Goal: Task Accomplishment & Management: Complete application form

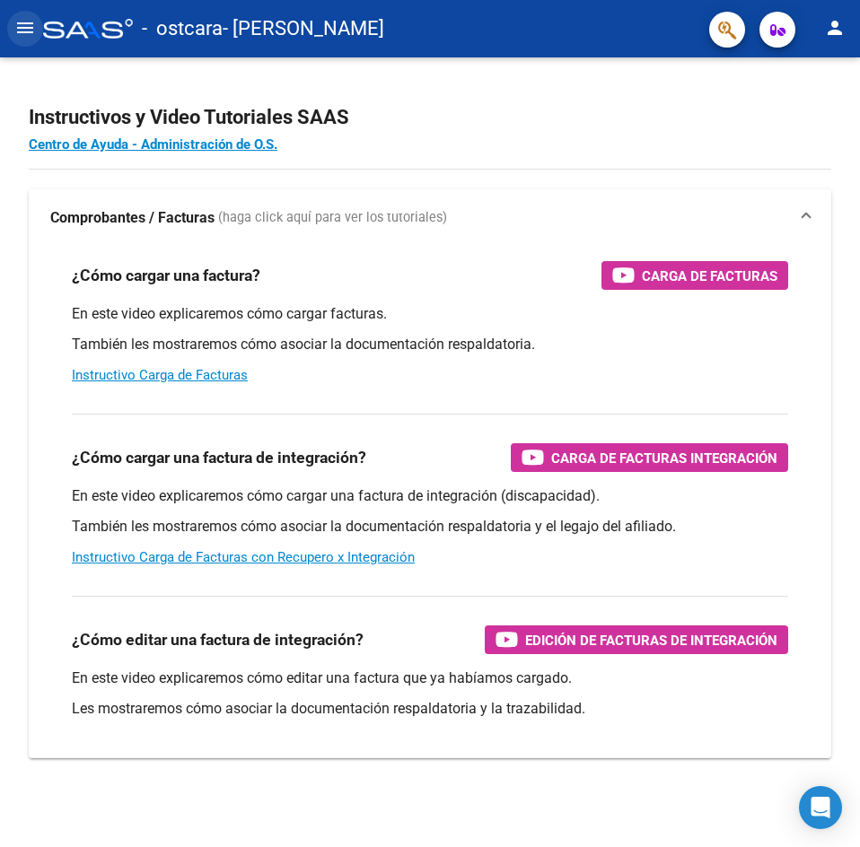
click at [13, 22] on button "menu" at bounding box center [25, 29] width 36 height 36
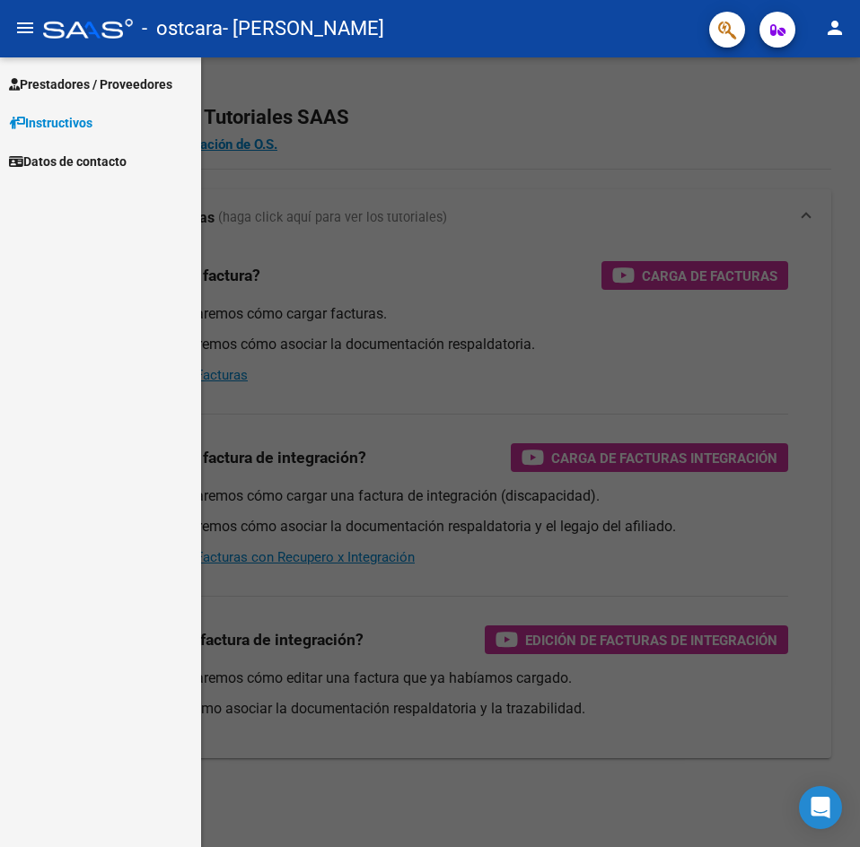
click at [104, 87] on span "Prestadores / Proveedores" at bounding box center [90, 84] width 163 height 20
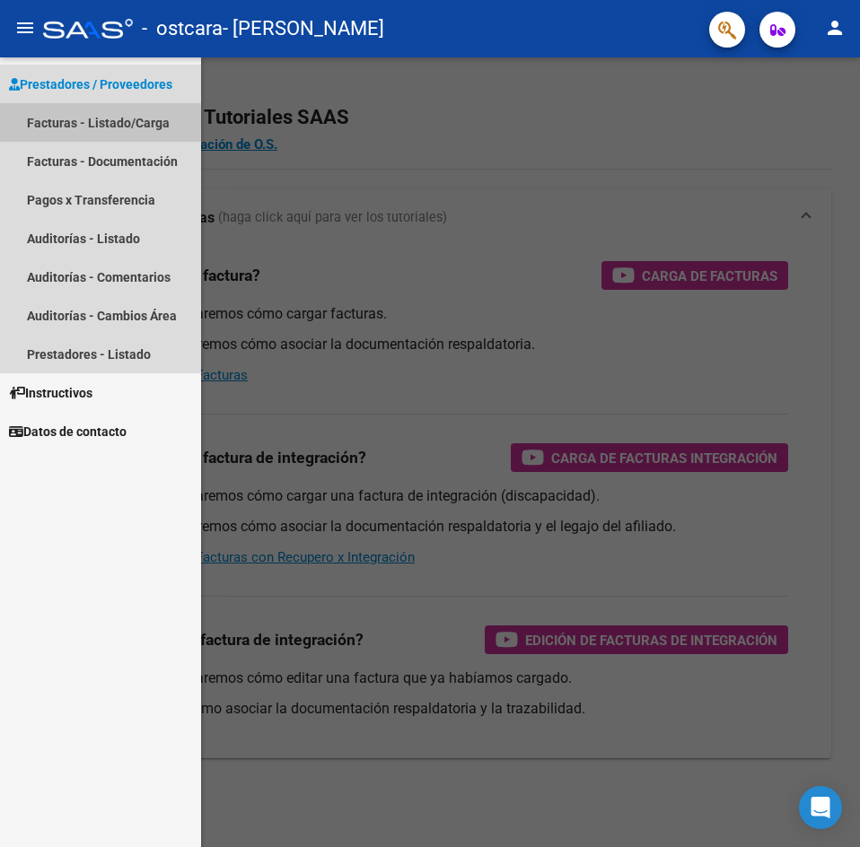
click at [101, 129] on link "Facturas - Listado/Carga" at bounding box center [100, 122] width 201 height 39
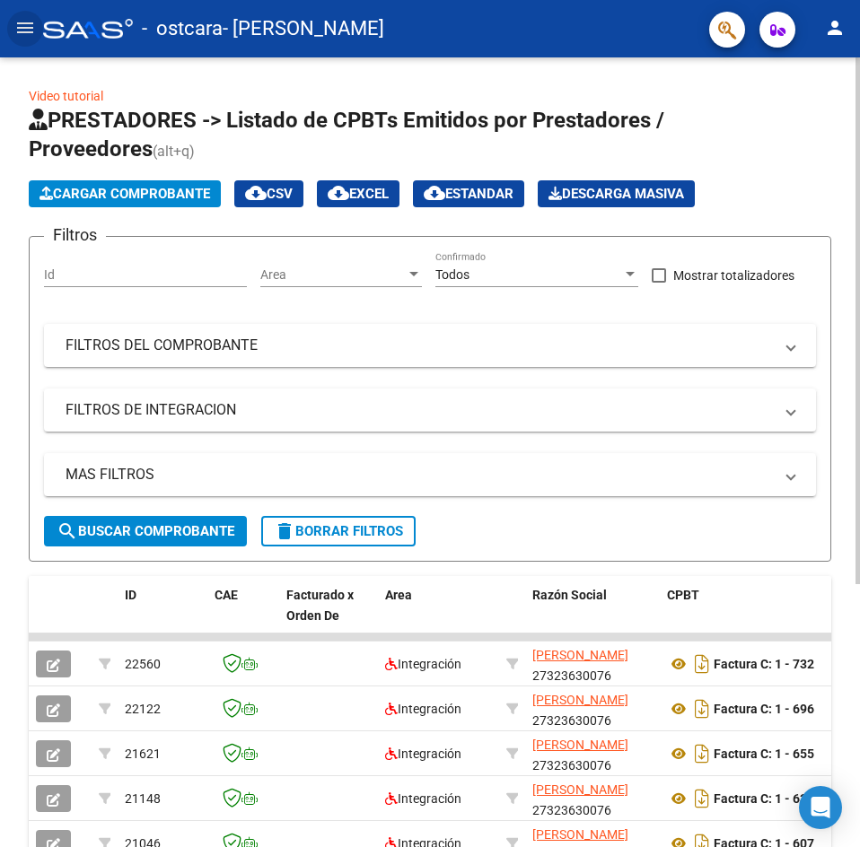
click at [145, 194] on span "Cargar Comprobante" at bounding box center [124, 194] width 170 height 16
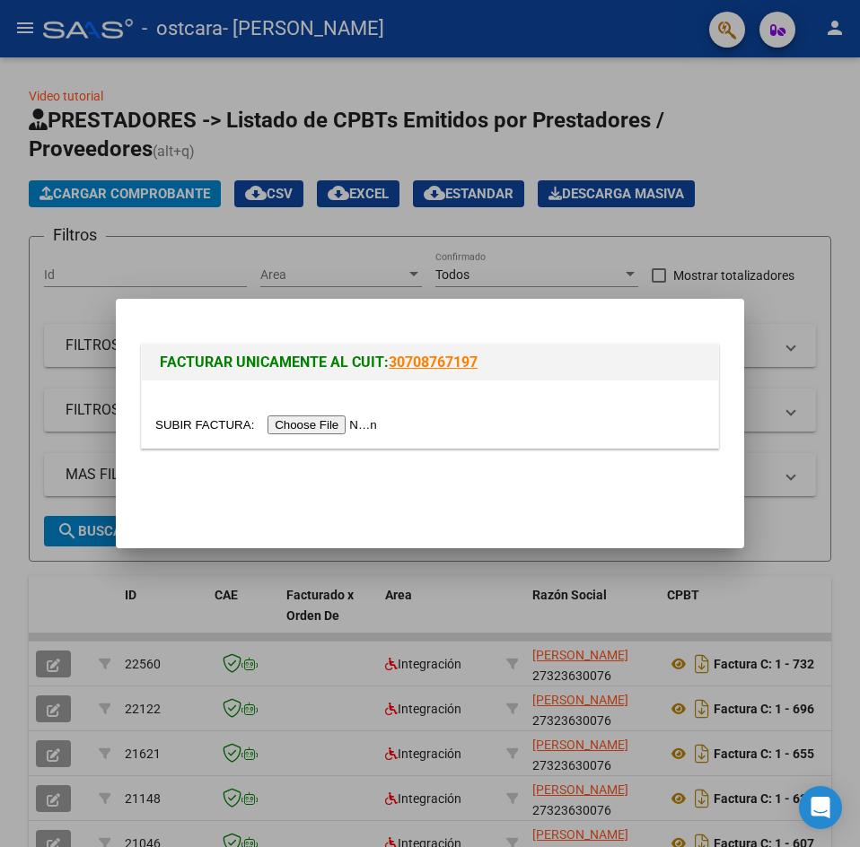
click at [332, 427] on input "file" at bounding box center [268, 424] width 227 height 19
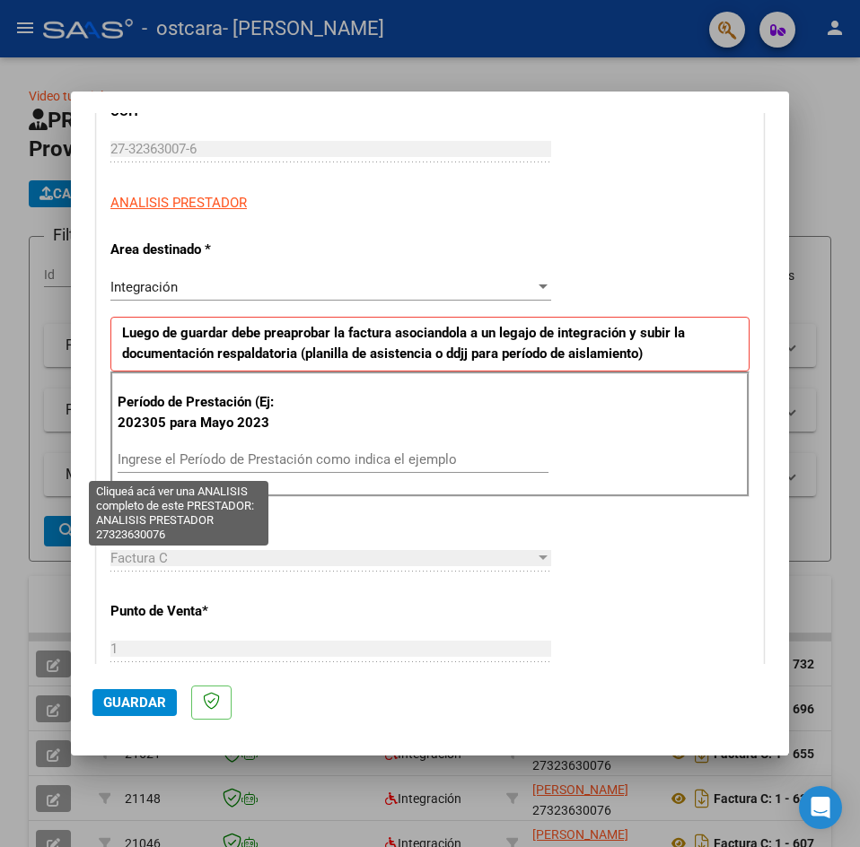
scroll to position [359, 0]
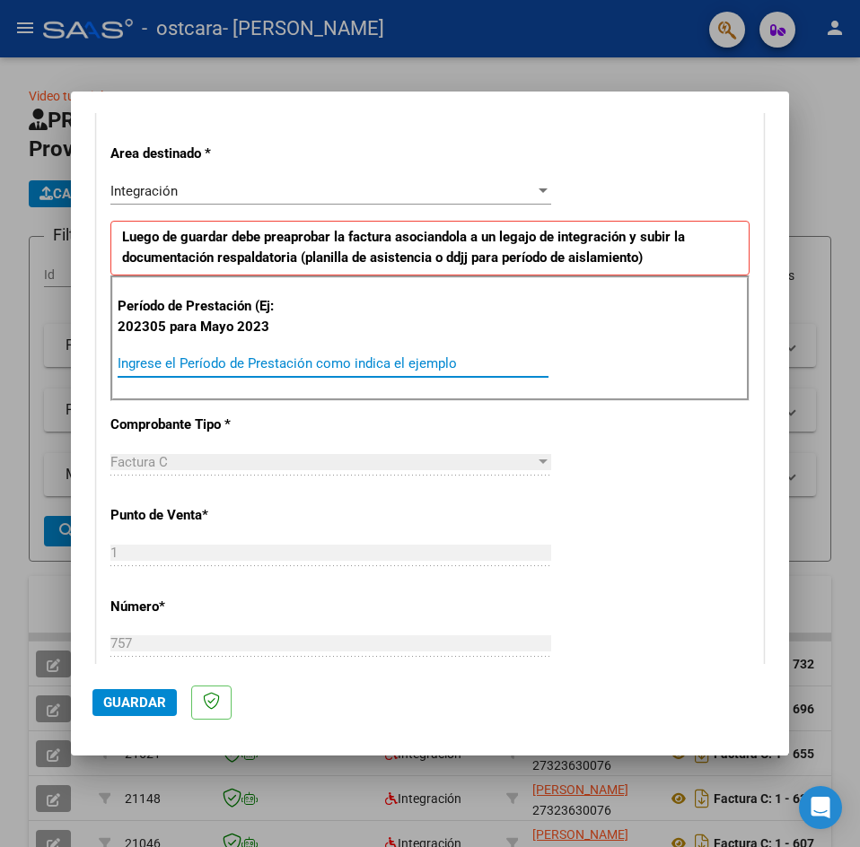
click at [273, 364] on input "Ingrese el Período de Prestación como indica el ejemplo" at bounding box center [333, 363] width 431 height 16
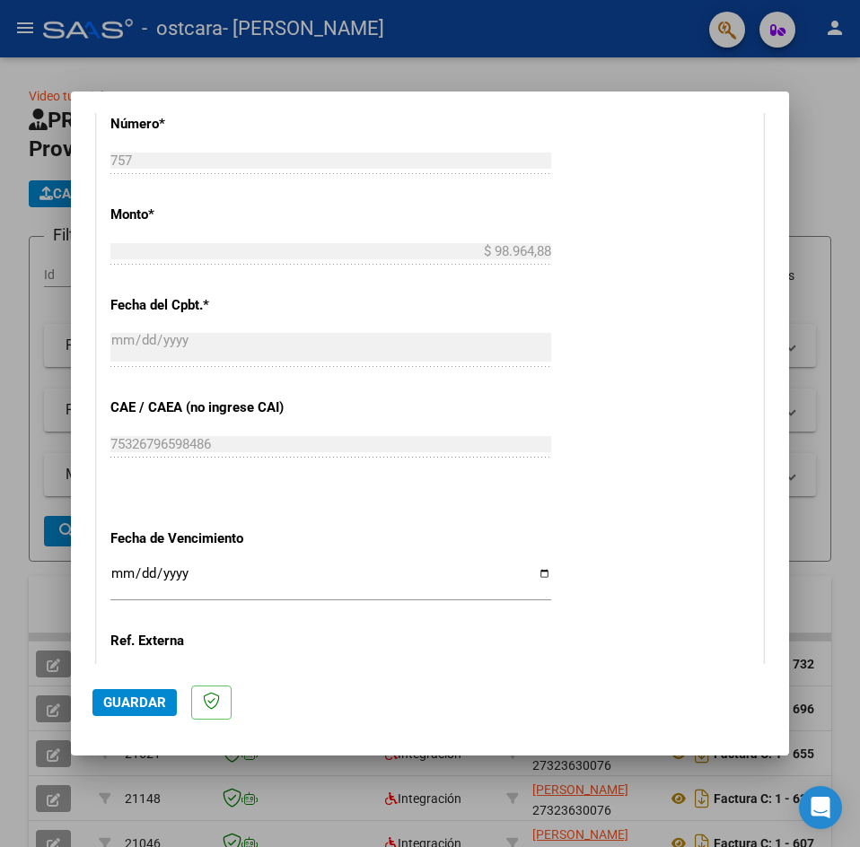
scroll to position [1049, 0]
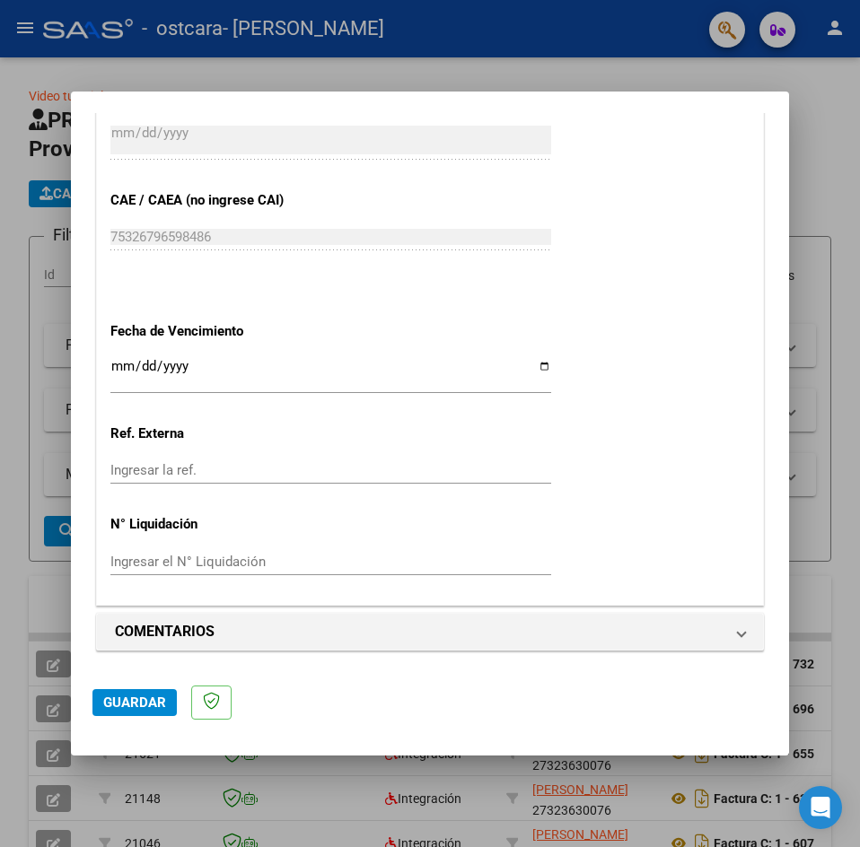
type input "202508"
click at [148, 701] on span "Guardar" at bounding box center [134, 702] width 63 height 16
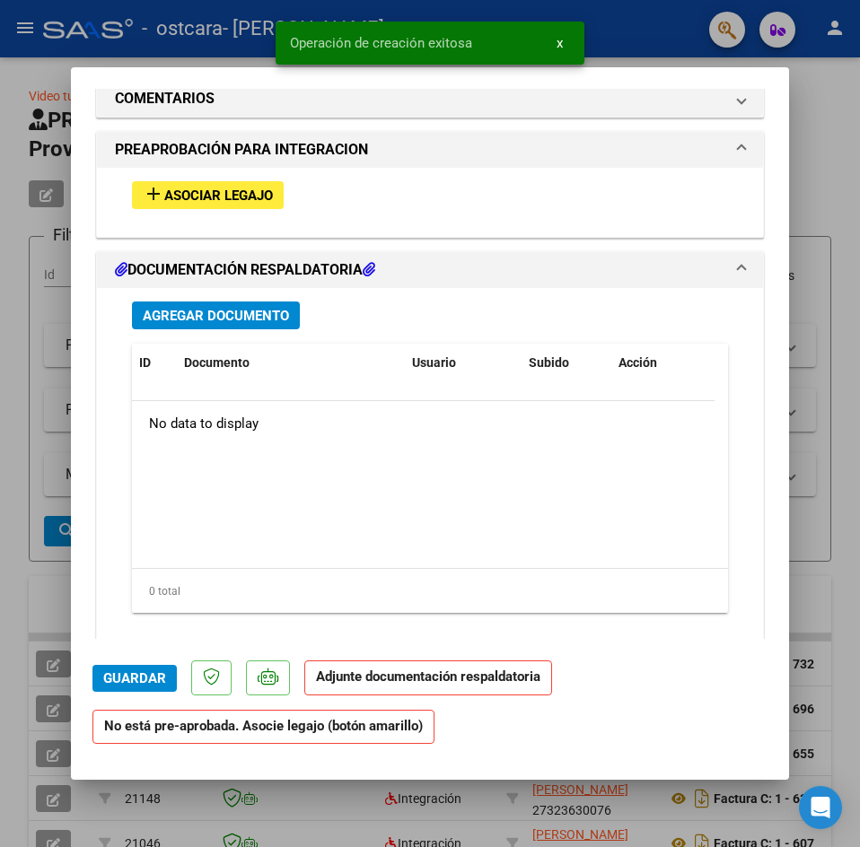
scroll to position [1451, 0]
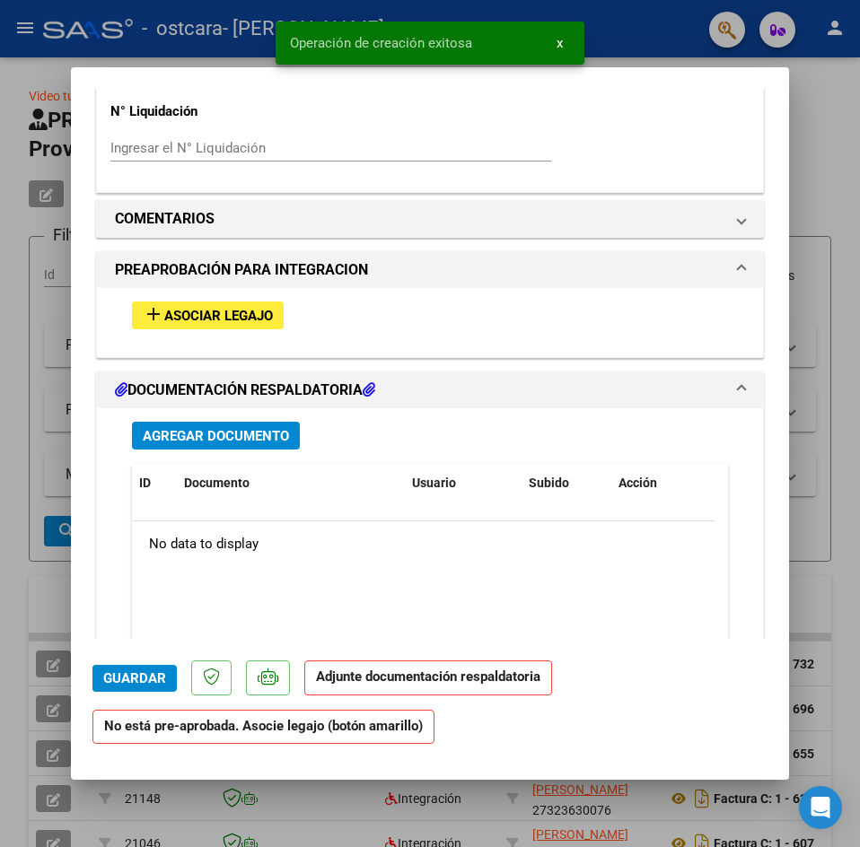
click at [269, 319] on span "Asociar Legajo" at bounding box center [218, 316] width 109 height 16
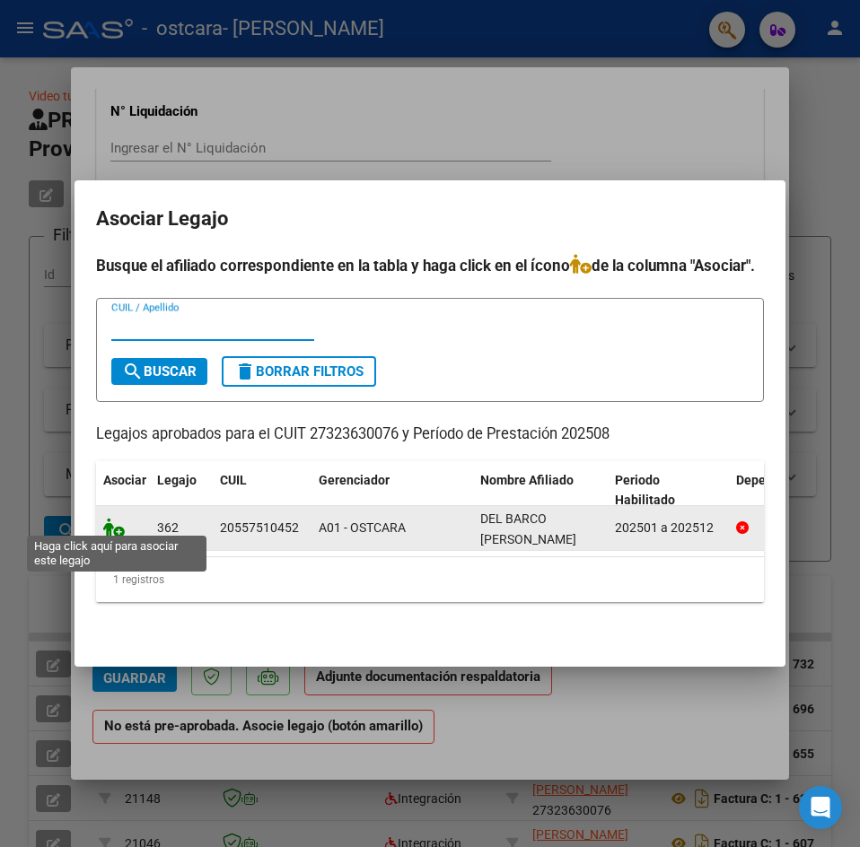
click at [109, 529] on icon at bounding box center [114, 528] width 22 height 20
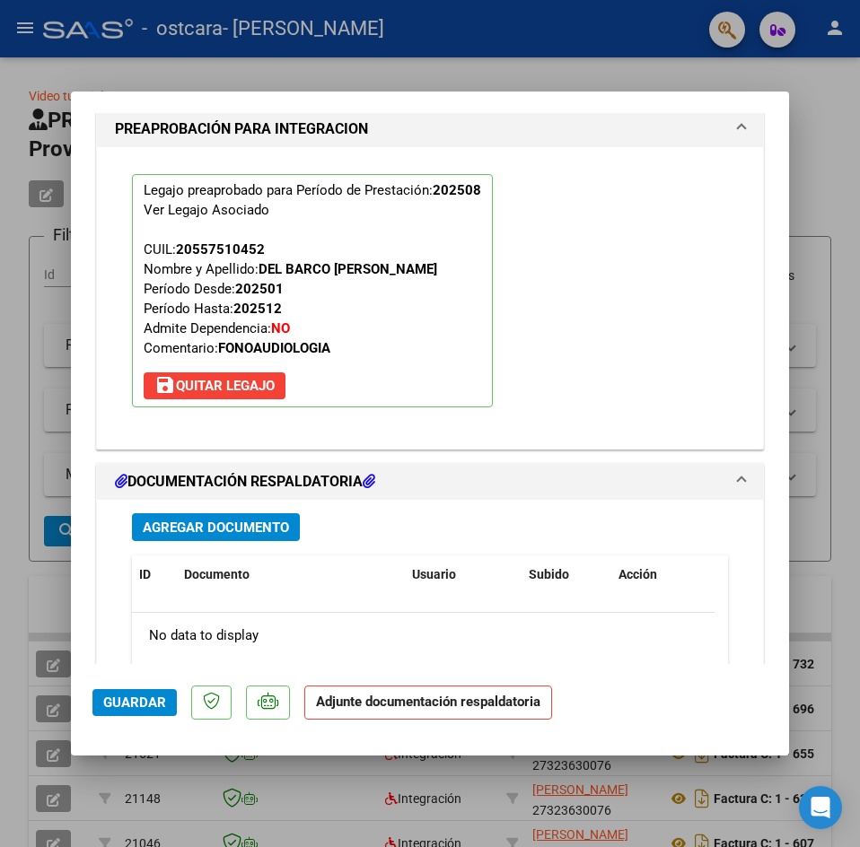
scroll to position [1857, 0]
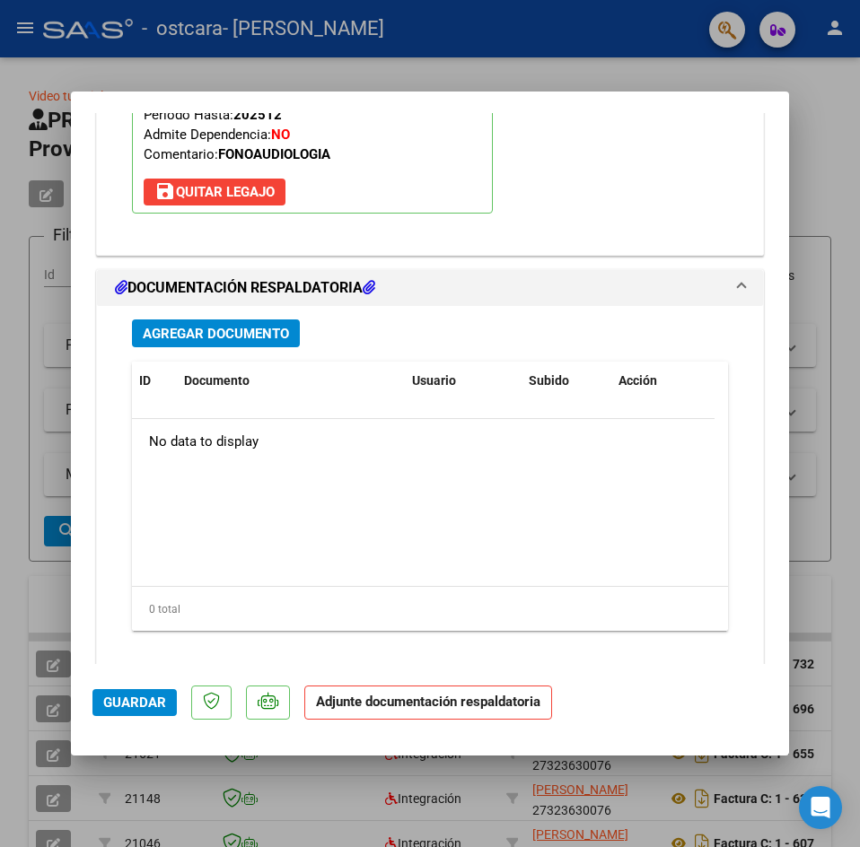
click at [255, 334] on span "Agregar Documento" at bounding box center [216, 334] width 146 height 16
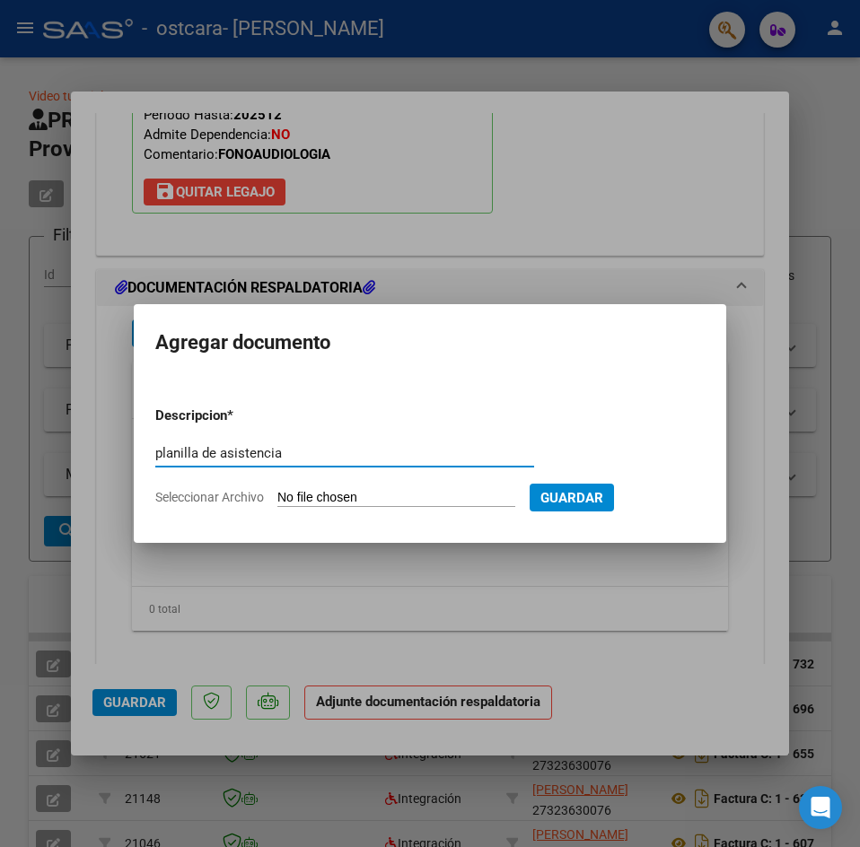
type input "planilla de asistencia"
click at [418, 507] on form "Descripcion * planilla de asistencia Escriba aquí una descripcion Seleccionar A…" at bounding box center [429, 456] width 549 height 128
click at [426, 485] on form "Descripcion * planilla de asistencia Escriba aquí una descripcion Seleccionar A…" at bounding box center [429, 456] width 549 height 128
click at [403, 500] on input "Seleccionar Archivo" at bounding box center [396, 498] width 238 height 17
type input "C:\fakepath\planilla Julio Ian del Barco .pdf"
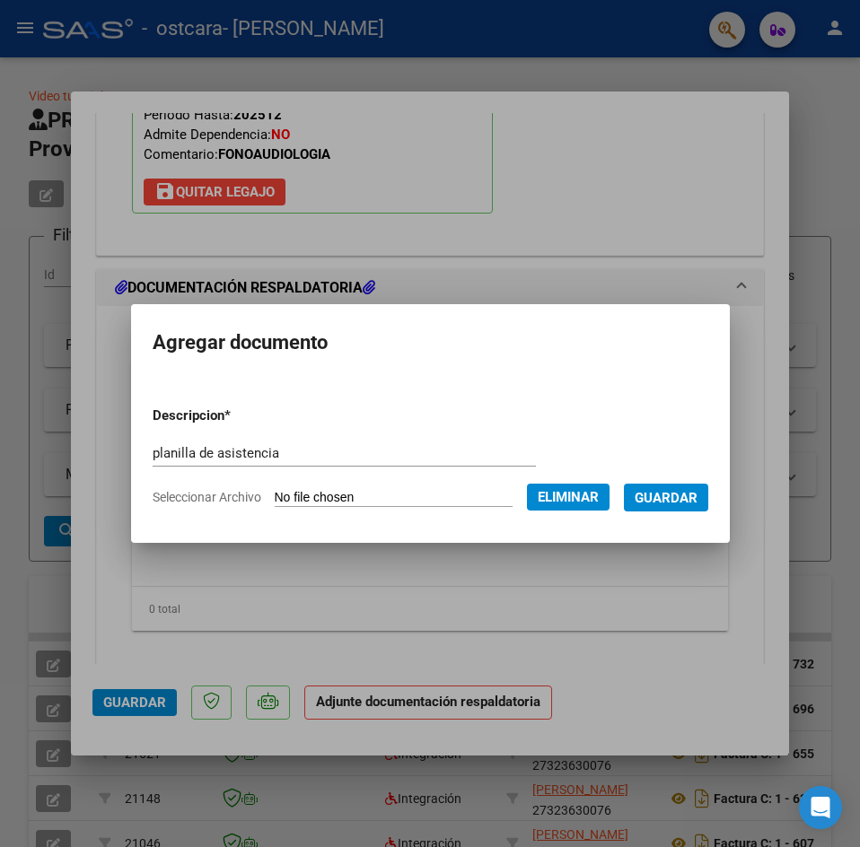
click at [708, 499] on button "Guardar" at bounding box center [666, 498] width 84 height 28
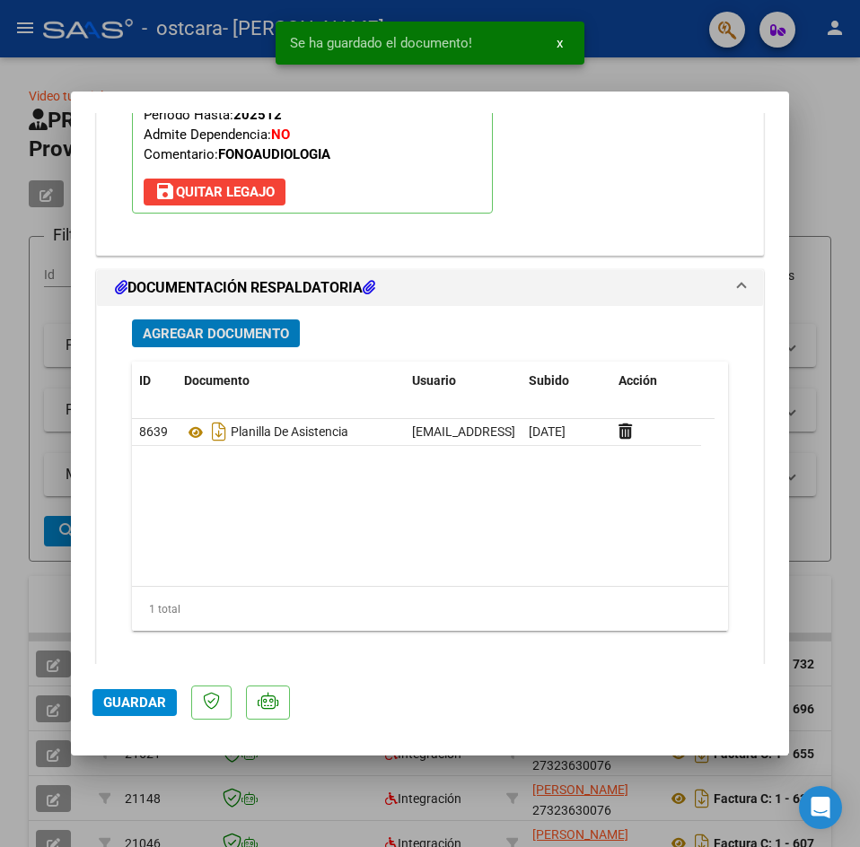
click at [163, 708] on span "Guardar" at bounding box center [134, 702] width 63 height 16
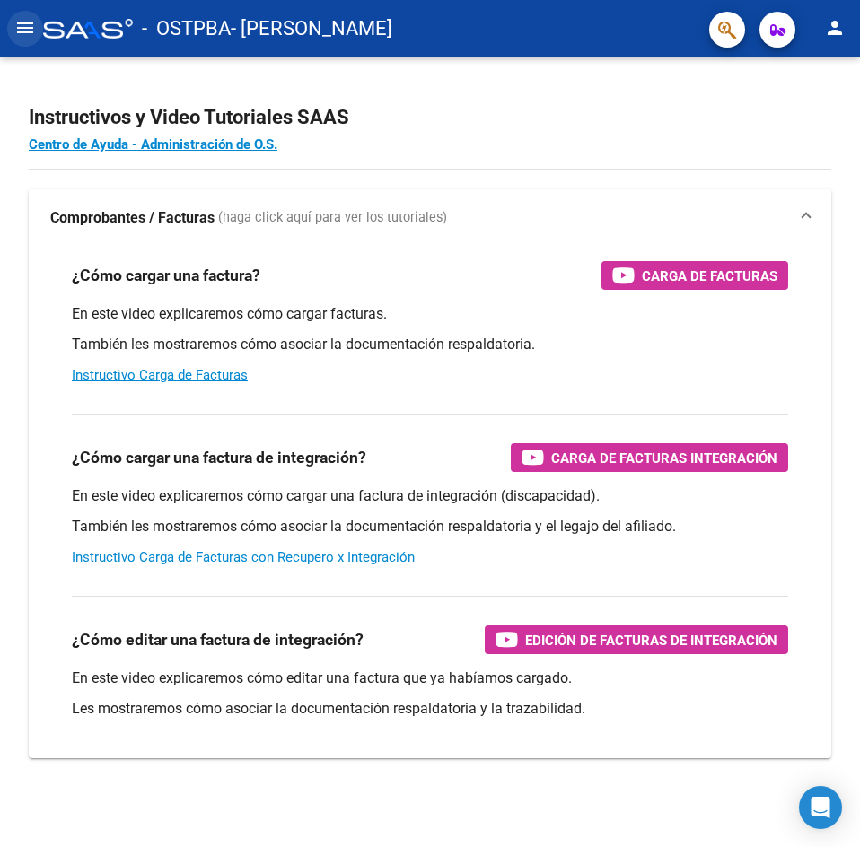
click at [31, 33] on mat-icon "menu" at bounding box center [25, 28] width 22 height 22
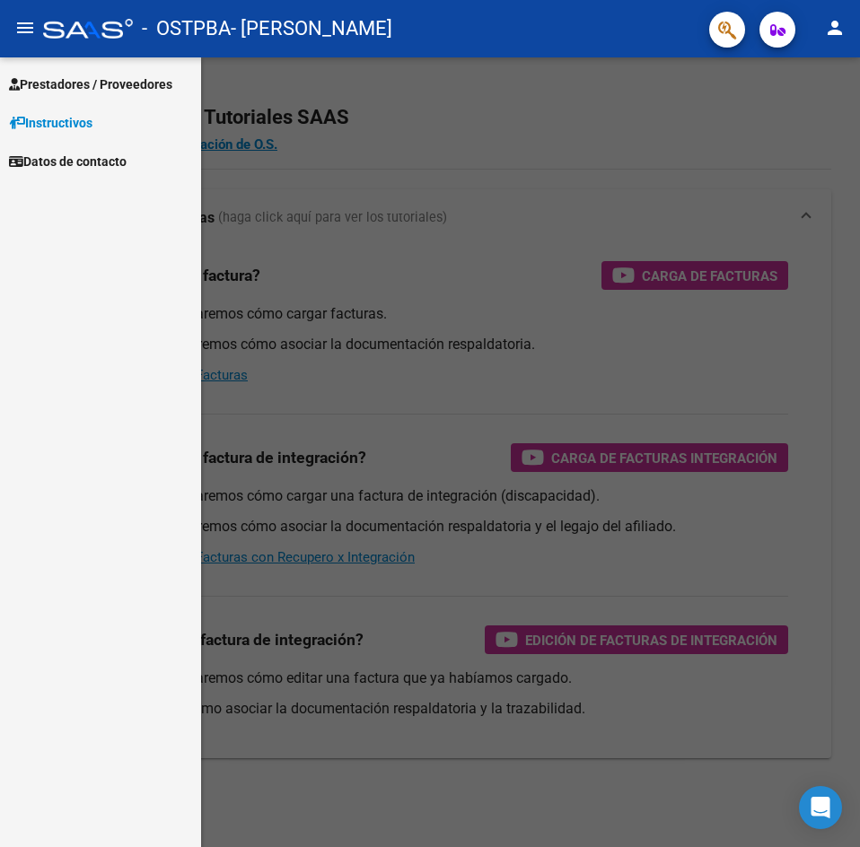
click at [118, 83] on span "Prestadores / Proveedores" at bounding box center [90, 84] width 163 height 20
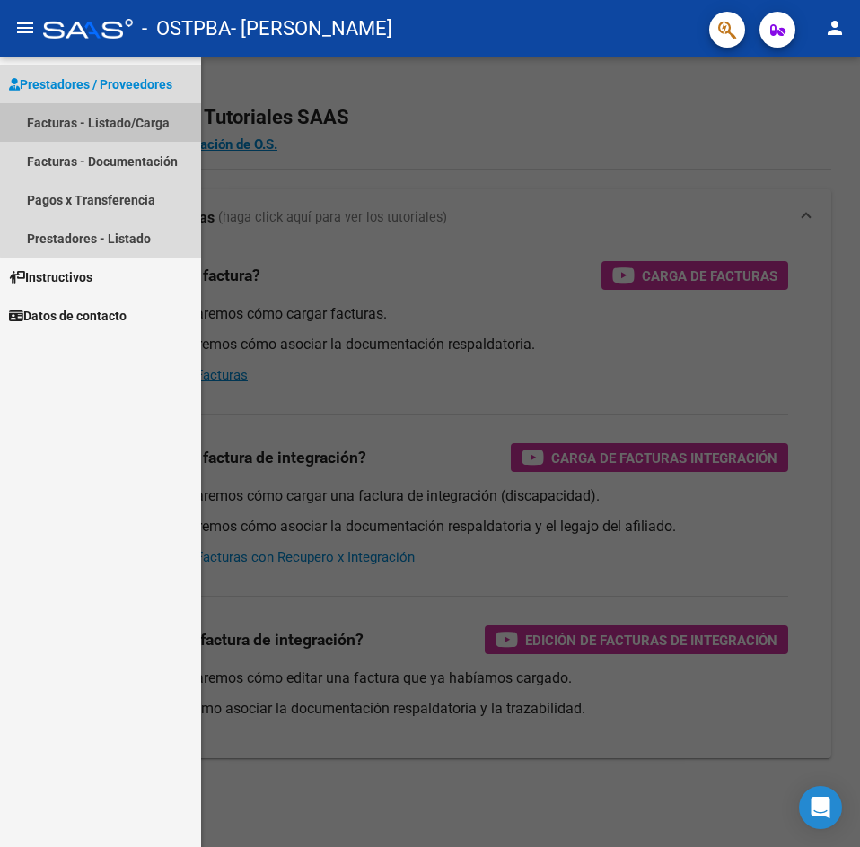
click at [119, 118] on link "Facturas - Listado/Carga" at bounding box center [100, 122] width 201 height 39
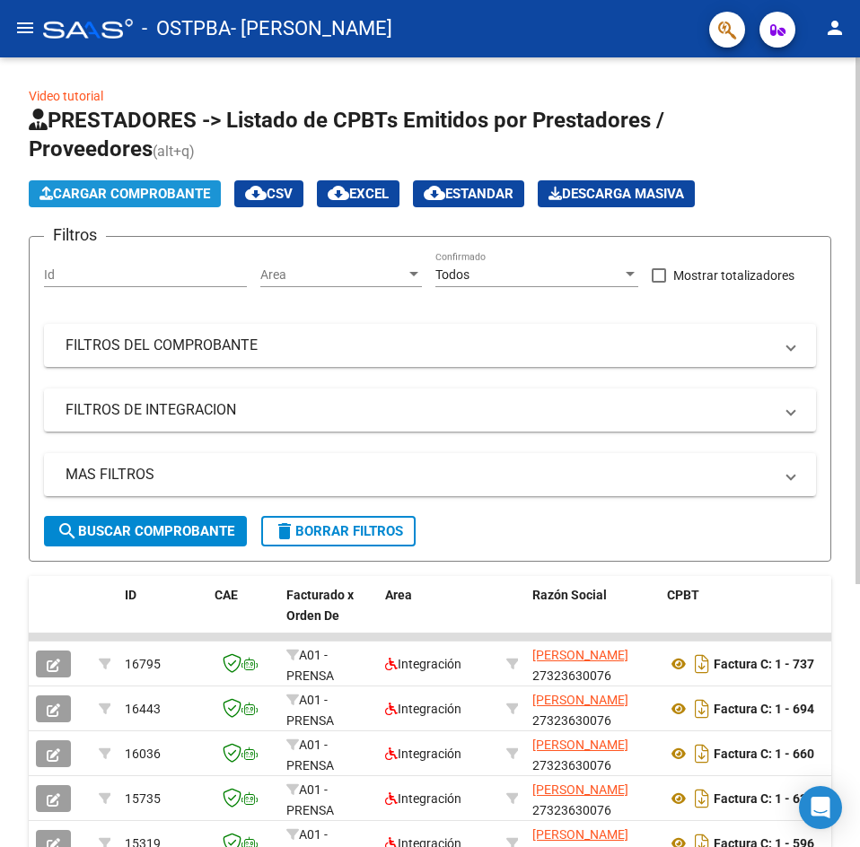
click at [193, 205] on button "Cargar Comprobante" at bounding box center [125, 193] width 192 height 27
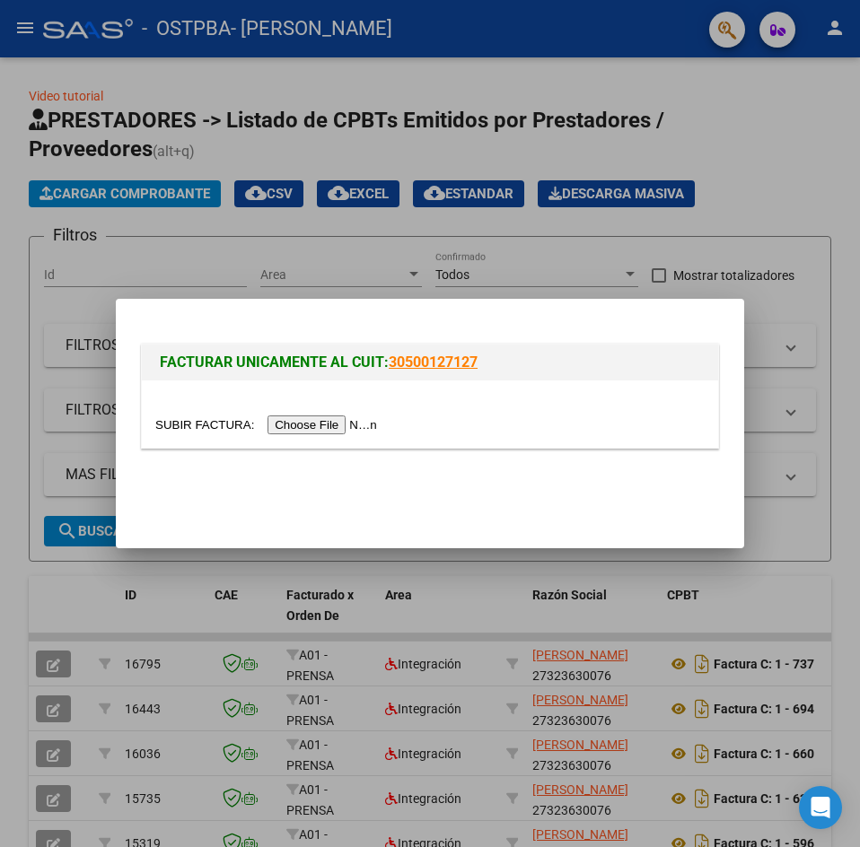
click at [317, 434] on div at bounding box center [429, 425] width 549 height 21
click at [323, 426] on input "file" at bounding box center [268, 424] width 227 height 19
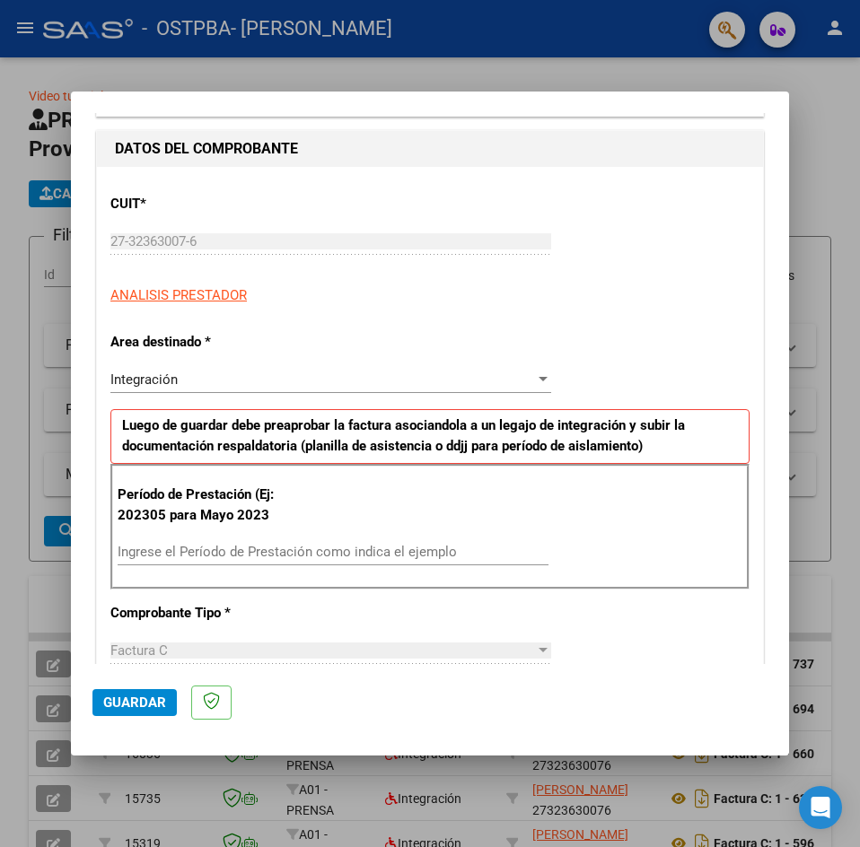
scroll to position [359, 0]
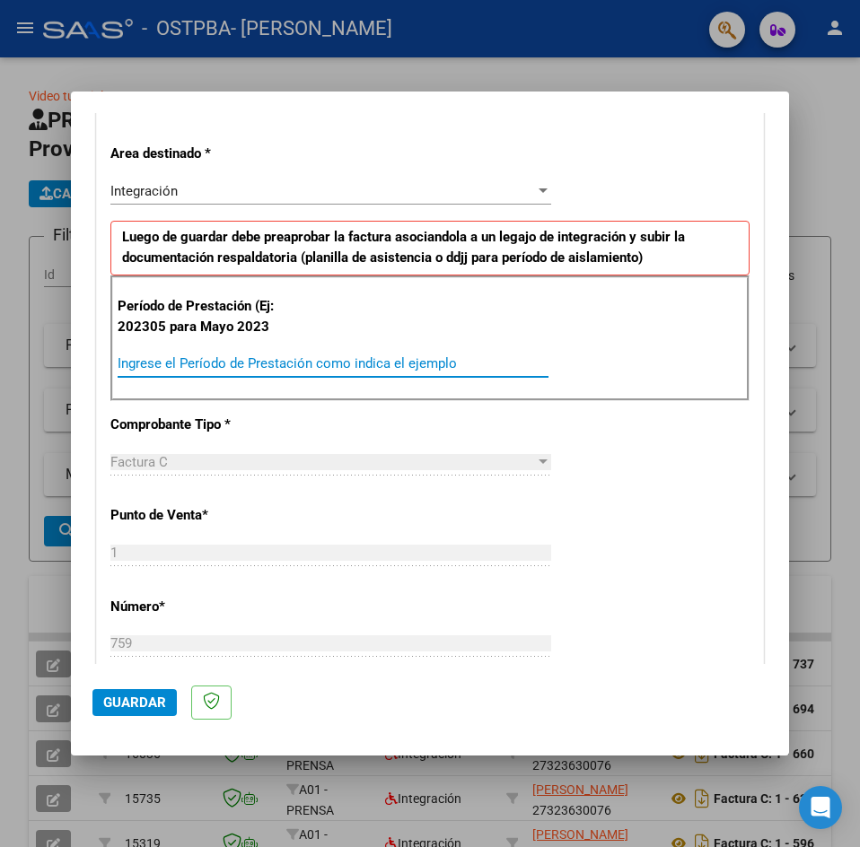
click at [296, 363] on input "Ingrese el Período de Prestación como indica el ejemplo" at bounding box center [333, 363] width 431 height 16
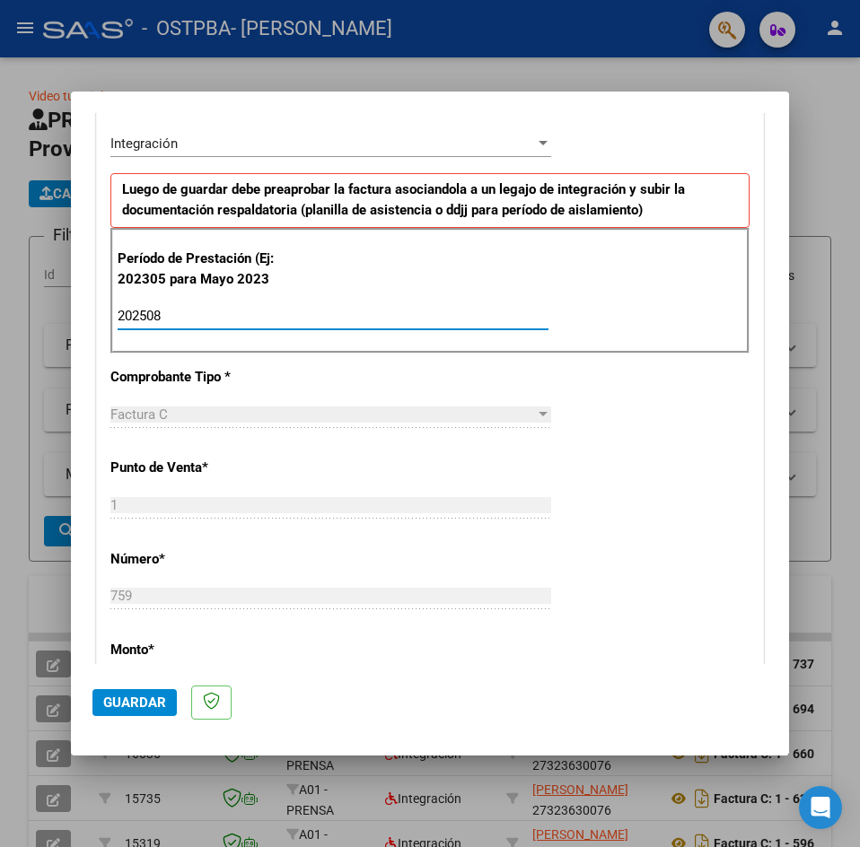
scroll to position [449, 0]
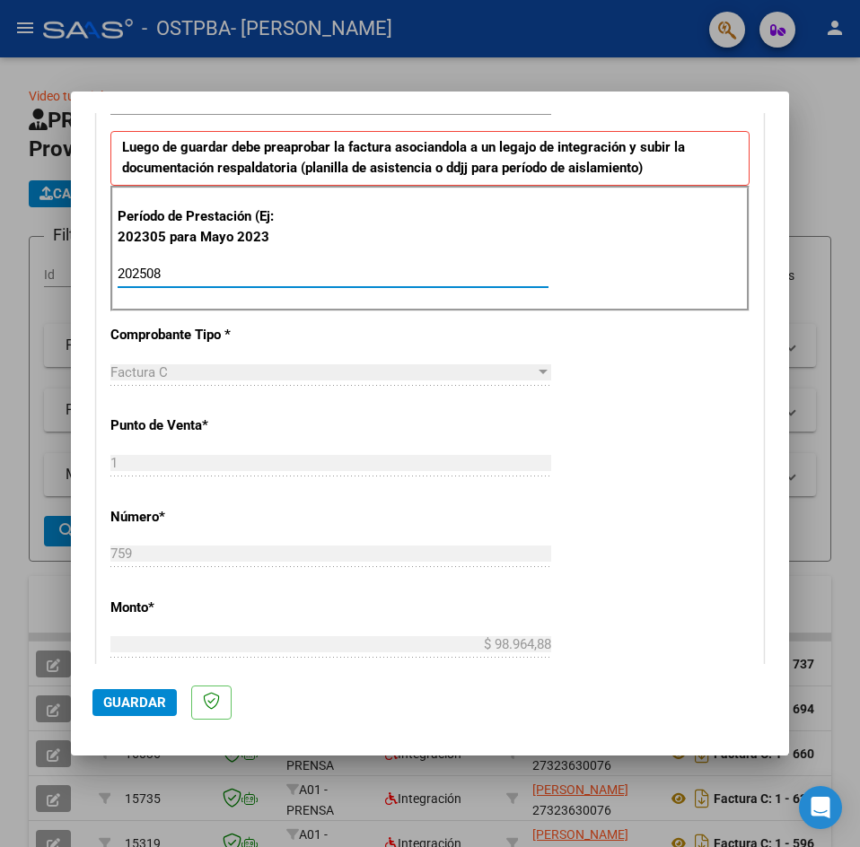
type input "202508"
click at [135, 711] on button "Guardar" at bounding box center [134, 702] width 84 height 27
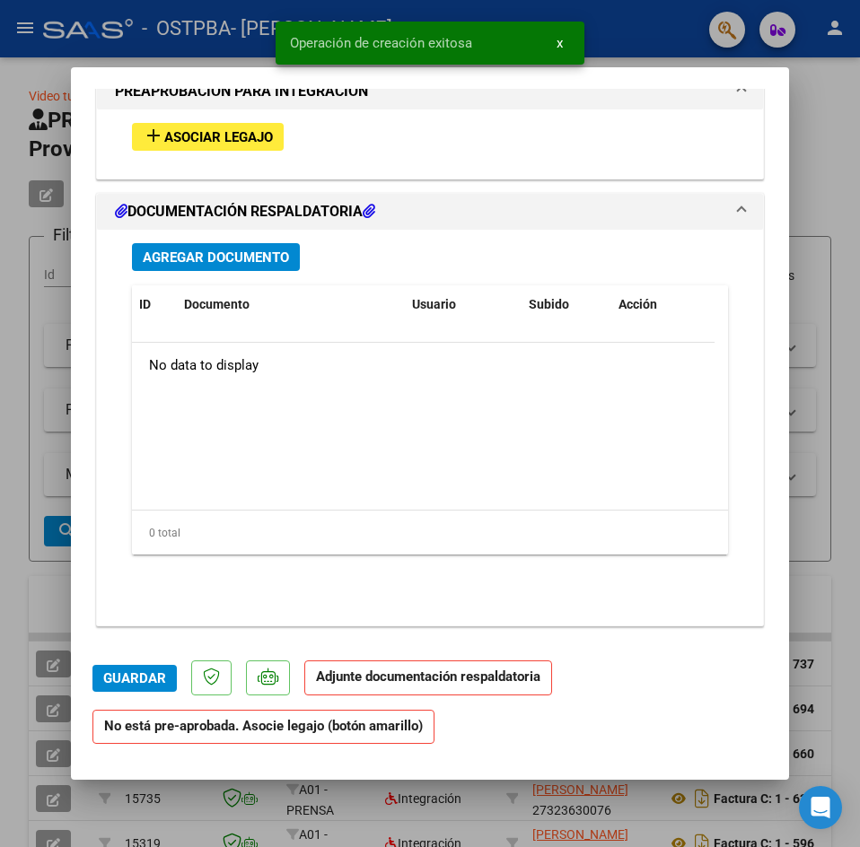
scroll to position [1630, 0]
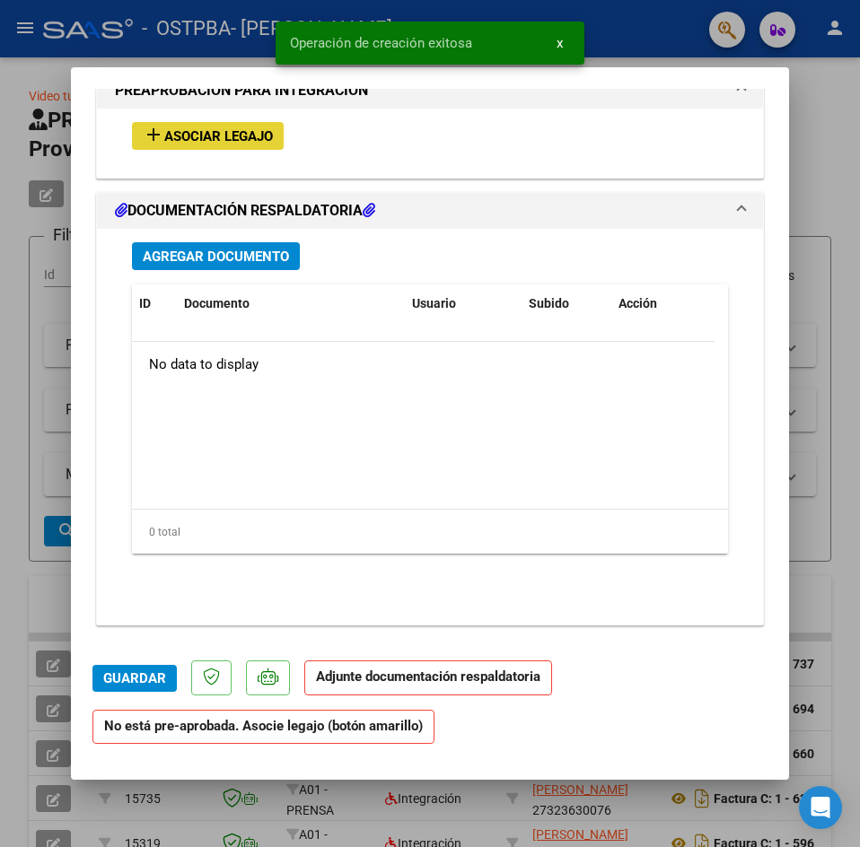
click at [259, 140] on span "Asociar Legajo" at bounding box center [218, 136] width 109 height 16
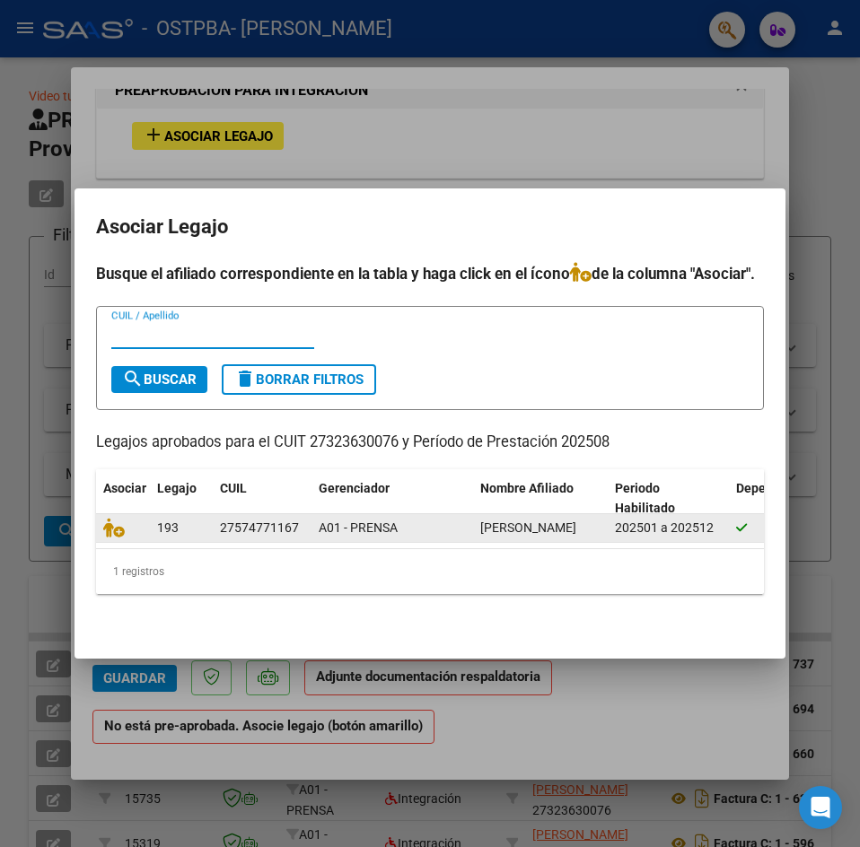
click at [132, 525] on div at bounding box center [122, 528] width 39 height 21
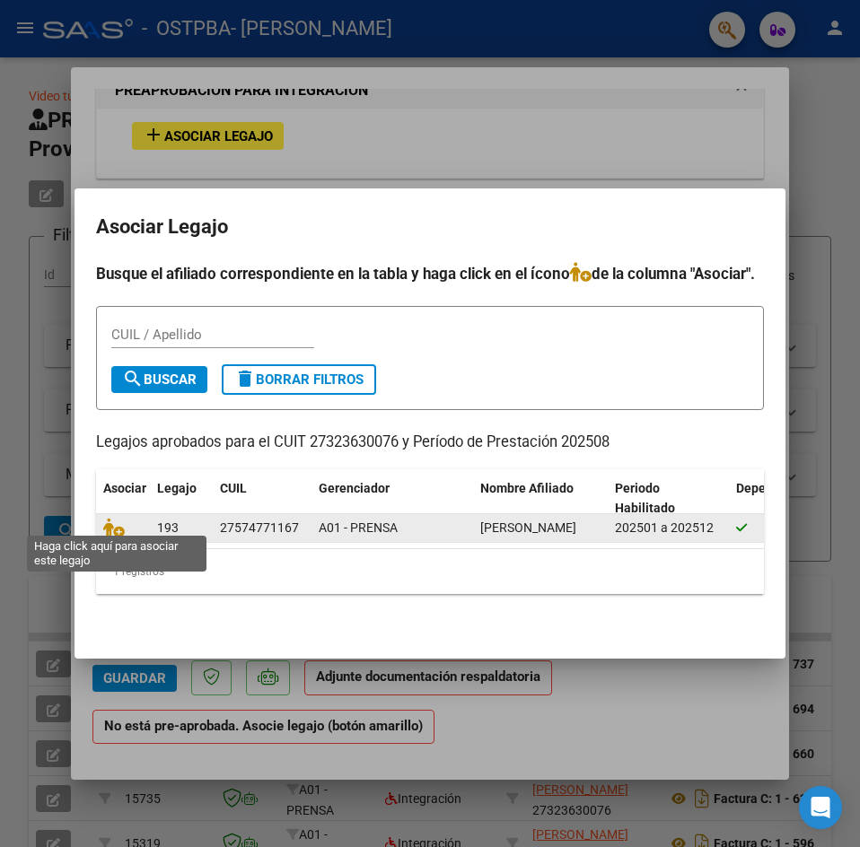
click at [126, 520] on span at bounding box center [116, 527] width 27 height 14
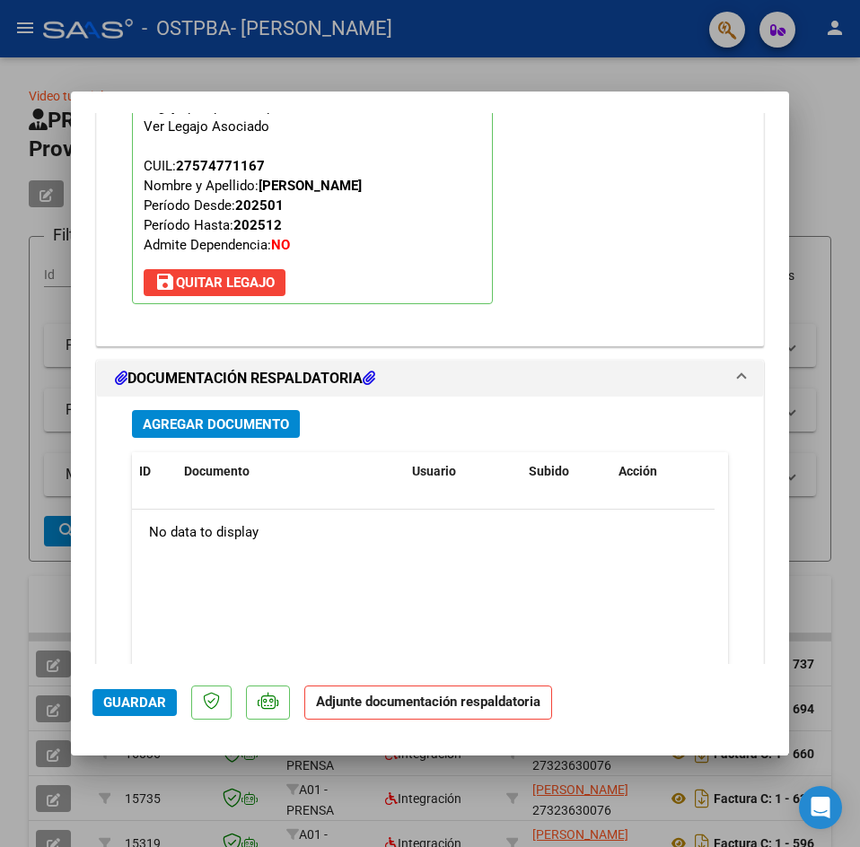
scroll to position [1710, 0]
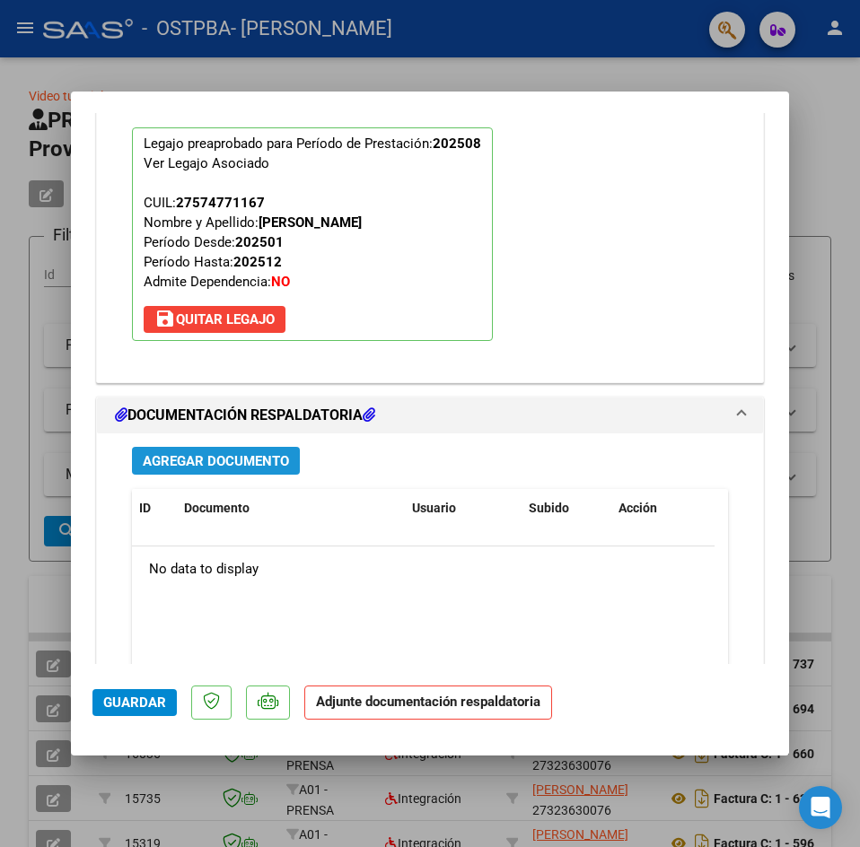
click at [210, 453] on span "Agregar Documento" at bounding box center [216, 461] width 146 height 16
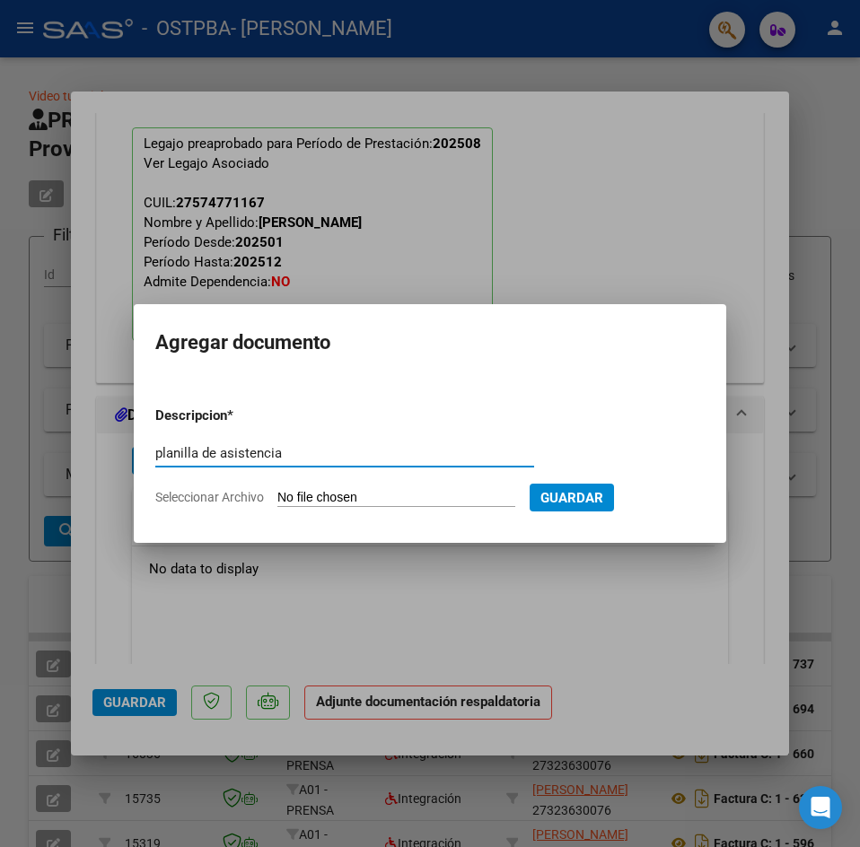
type input "planilla de asistencia"
click at [354, 488] on form "Descripcion * planilla de asistencia Escriba aquí una descripcion Seleccionar A…" at bounding box center [429, 456] width 549 height 128
click at [361, 501] on input "Seleccionar Archivo" at bounding box center [396, 498] width 238 height 17
type input "C:\fakepath\PLANILLA [PERSON_NAME].pdf"
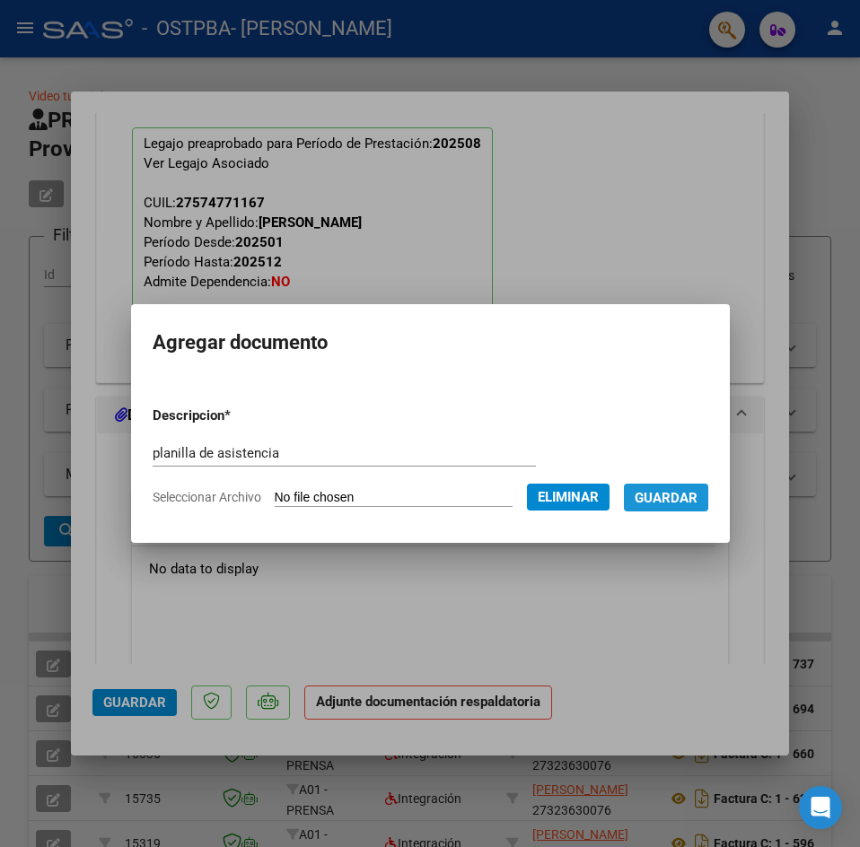
click at [686, 492] on span "Guardar" at bounding box center [665, 498] width 63 height 16
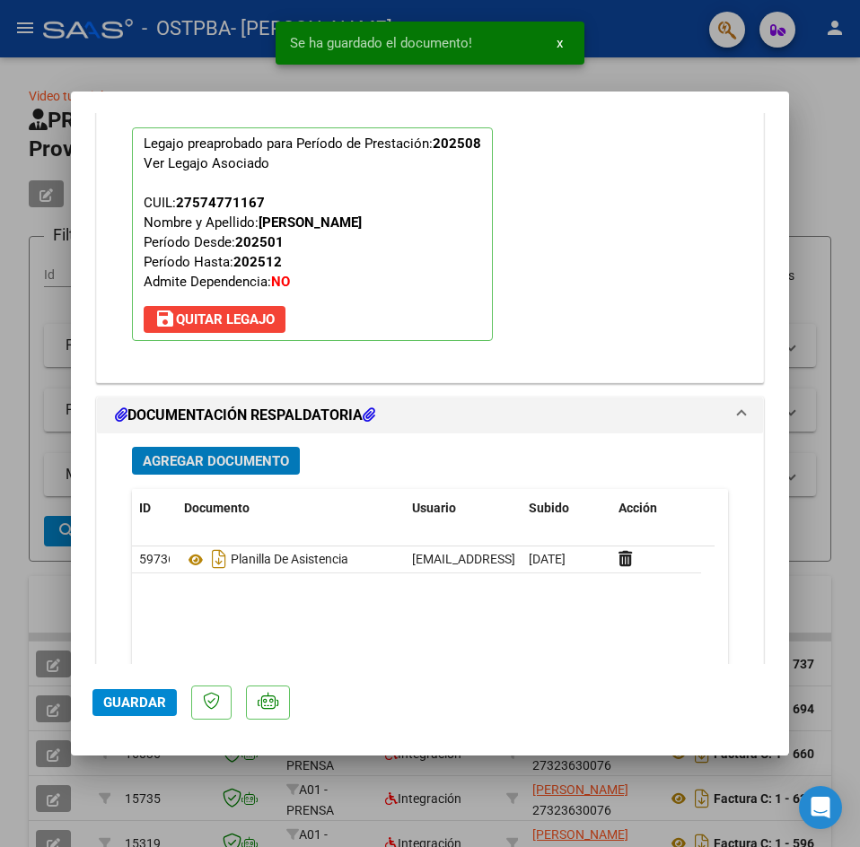
click at [147, 694] on span "Guardar" at bounding box center [134, 702] width 63 height 16
